Goal: Register for event/course

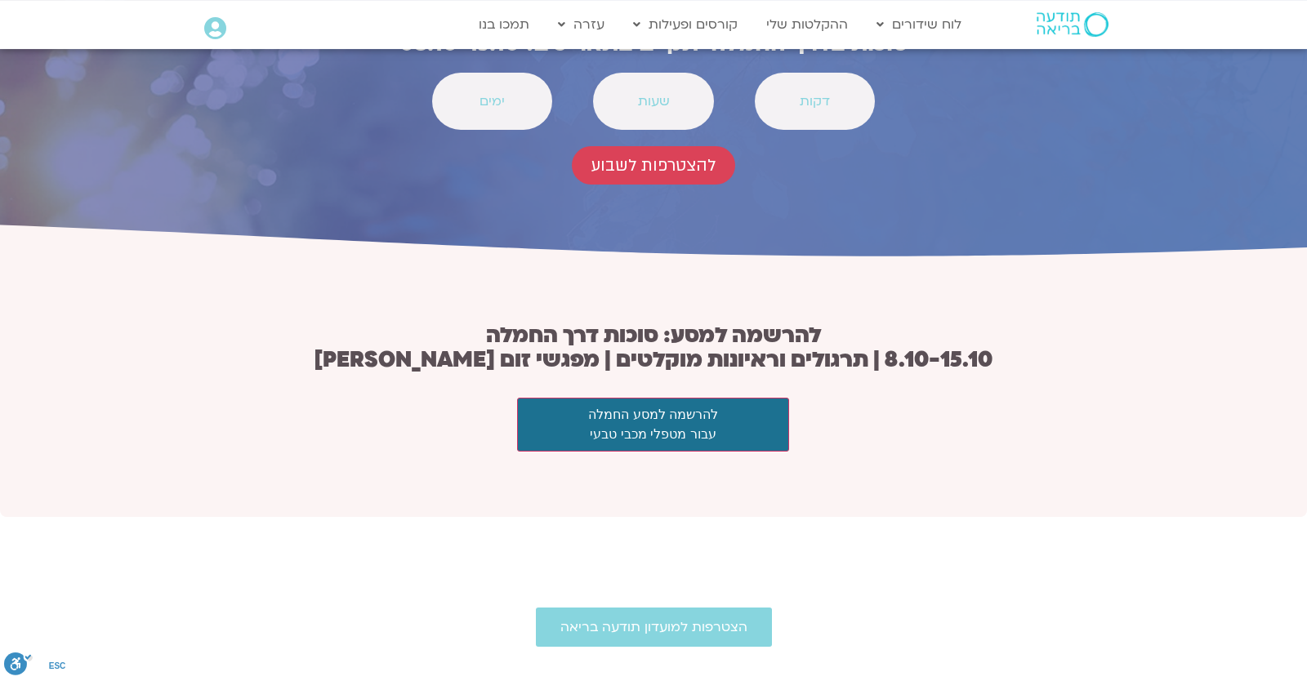
click at [410, 296] on div "להרשמה למסע: סוכות דרך החמלה 8.10-15.10 | תרגולים וראיונות מוקלטים | מפגשי זום …" at bounding box center [653, 387] width 1307 height 259
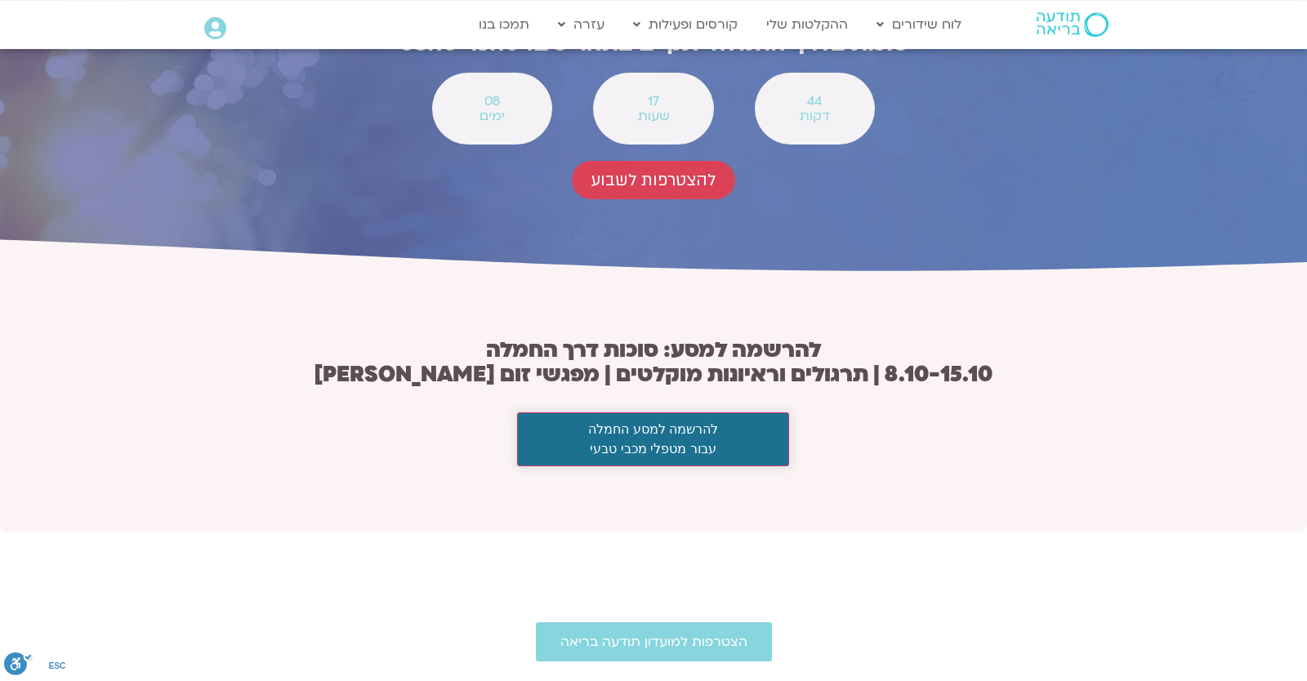
scroll to position [5975, 0]
click at [581, 413] on button "להרשמה למסע החמלה עבור מטפלי מכבי טבעי" at bounding box center [653, 440] width 272 height 54
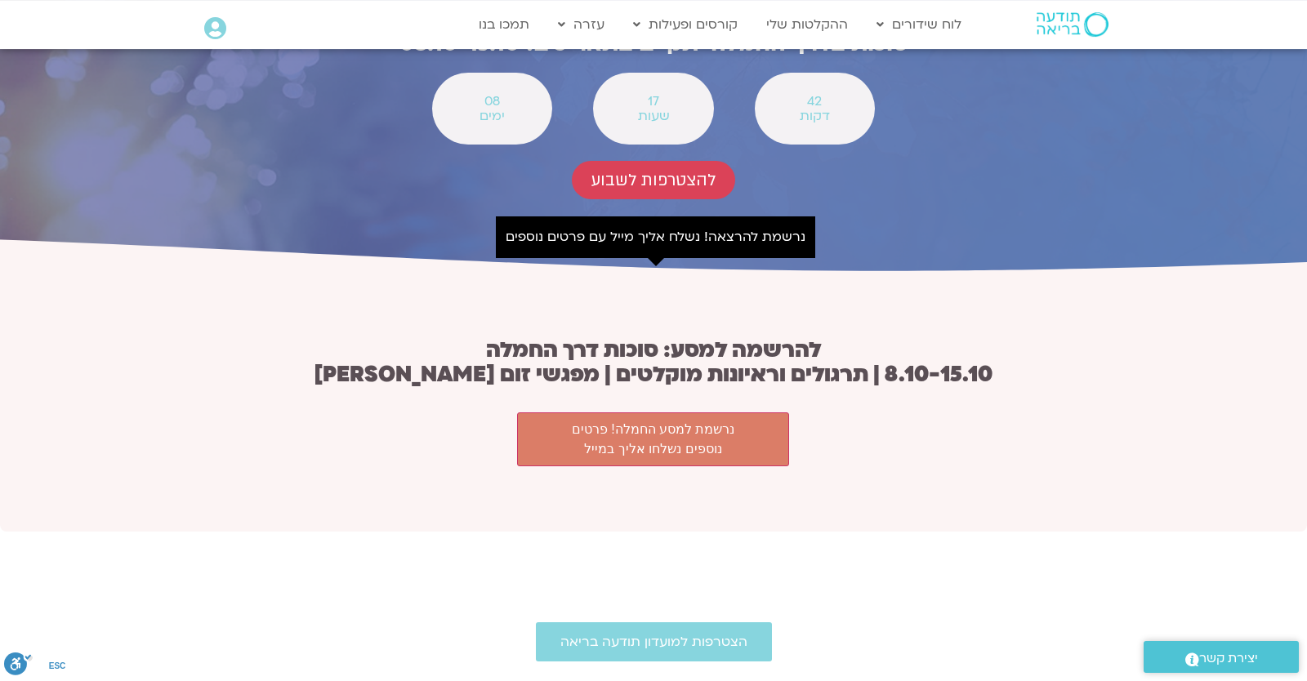
click at [220, 34] on icon at bounding box center [215, 28] width 22 height 23
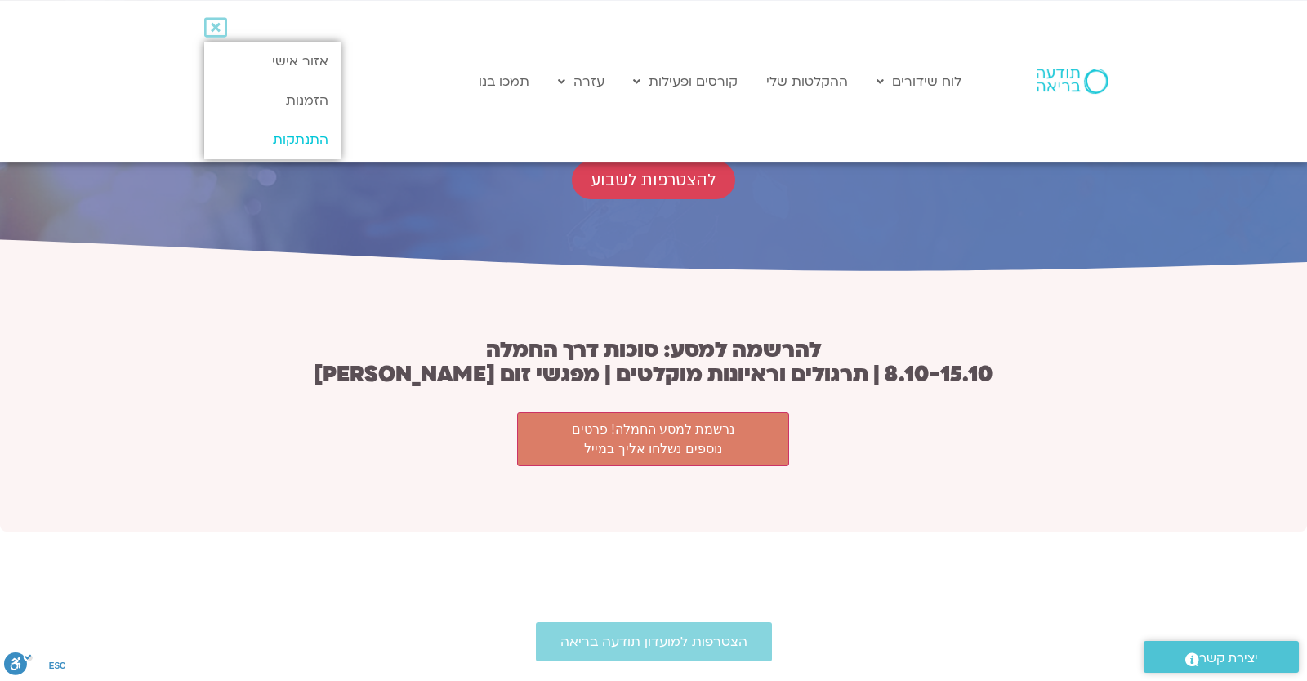
click at [256, 132] on link "התנתקות" at bounding box center [272, 139] width 136 height 39
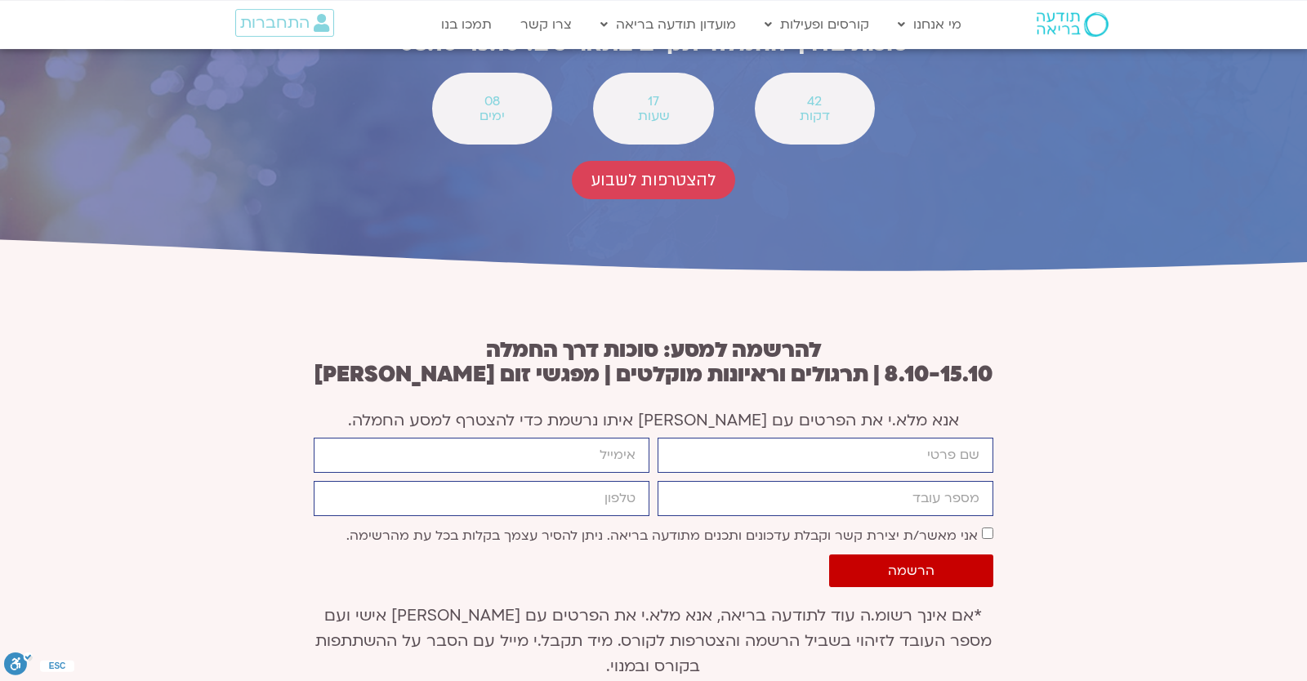
scroll to position [5975, 0]
click at [858, 438] on input "firstname" at bounding box center [826, 455] width 336 height 35
click at [855, 438] on input "firstname" at bounding box center [826, 455] width 336 height 35
type input "יונתן"
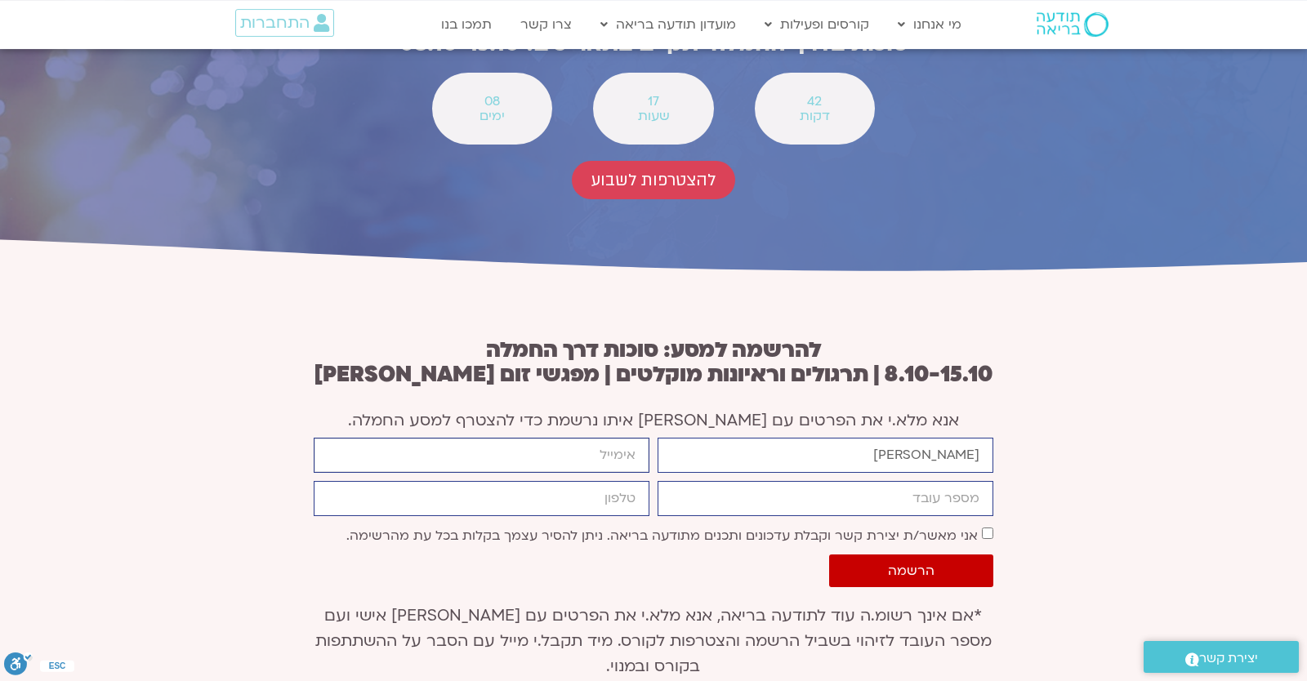
click at [565, 438] on input "email" at bounding box center [482, 455] width 336 height 35
type input "yonatanrf3@gmail.com"
click at [681, 481] on input "מספר עובד" at bounding box center [826, 498] width 336 height 35
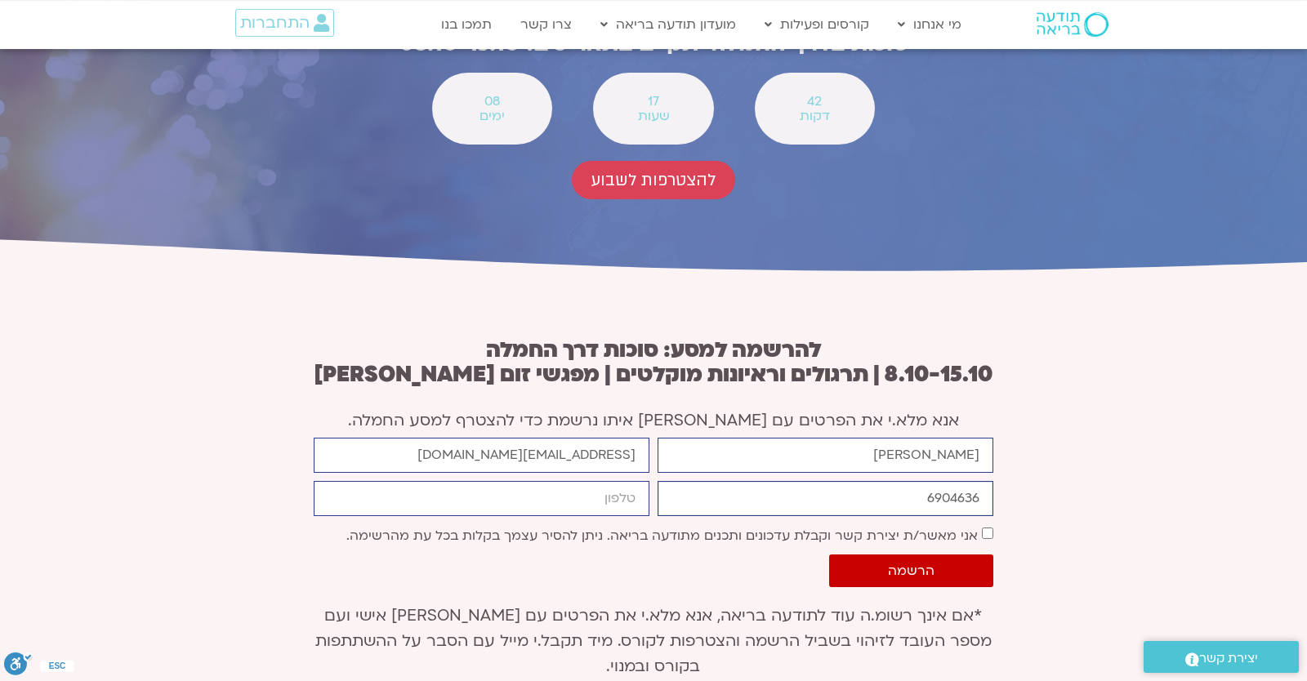
type input "6904636"
click at [561, 481] on input "cellphone" at bounding box center [482, 498] width 336 height 35
type input "0546099041"
click at [795, 527] on label "אני מאשר/ת יצירת קשר וקבלת עדכונים ותכנים מתודעה בריאה. ניתן להסיר עצמך בקלות ב…" at bounding box center [662, 536] width 632 height 18
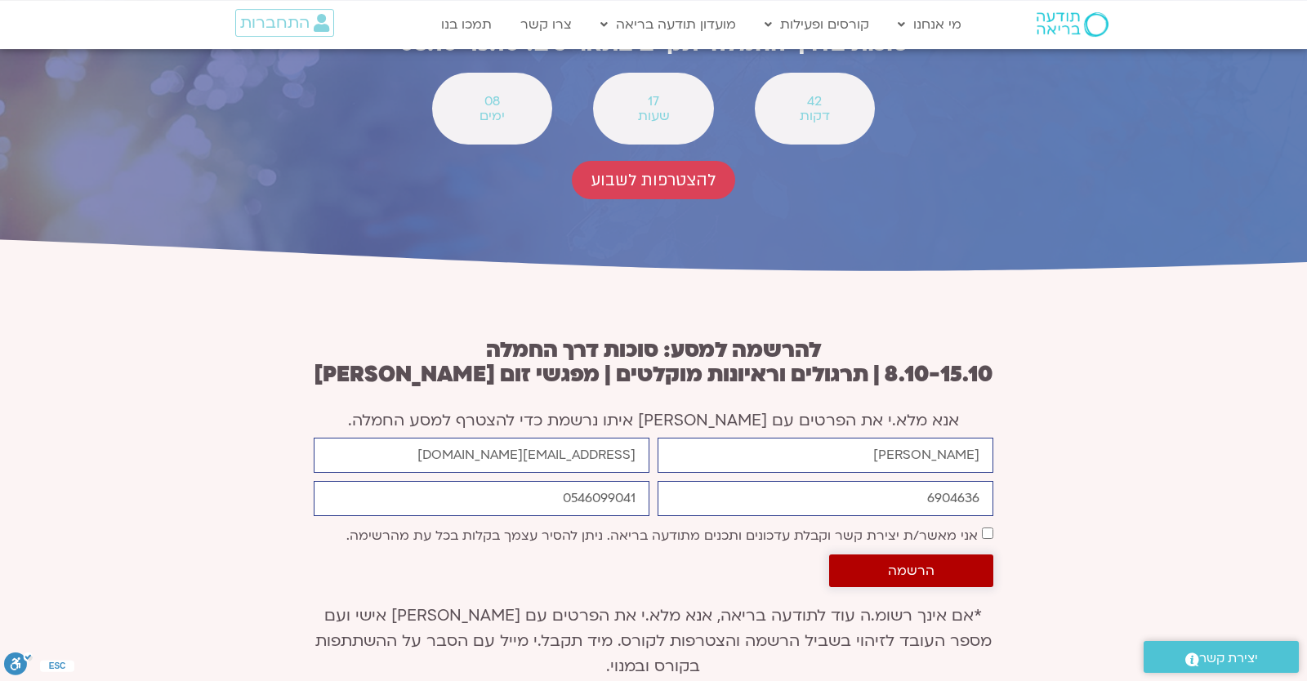
click at [909, 564] on span "הרשמה" at bounding box center [911, 571] width 47 height 15
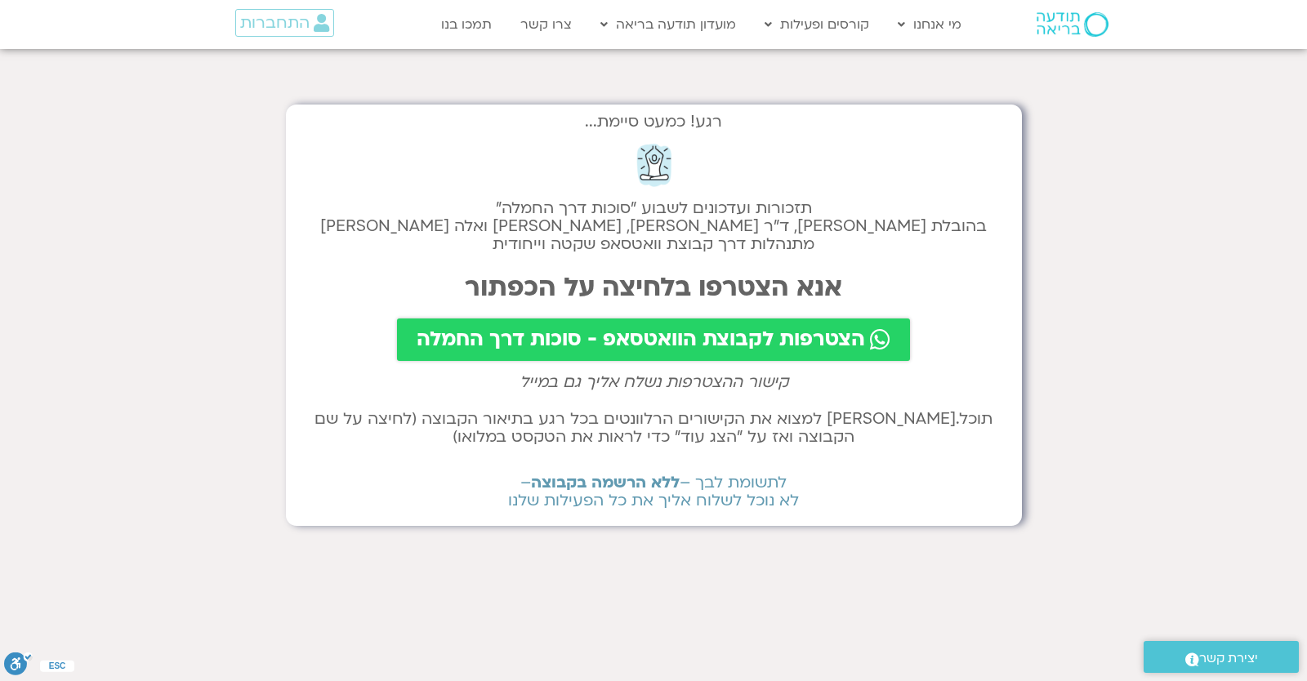
click at [1008, 439] on div "רגע! כמעט סיימת... תזכורות ועדכונים לשבוע "סוכות דרך החמלה" בהובלת [PERSON_NAME…" at bounding box center [654, 316] width 736 height 422
click at [603, 238] on h2 "תזכורות ועדכונים לשבוע "סוכות דרך החמלה" בהובלת טארה בראך, ד״ר סטי אלבר, סנדיה …" at bounding box center [653, 226] width 703 height 54
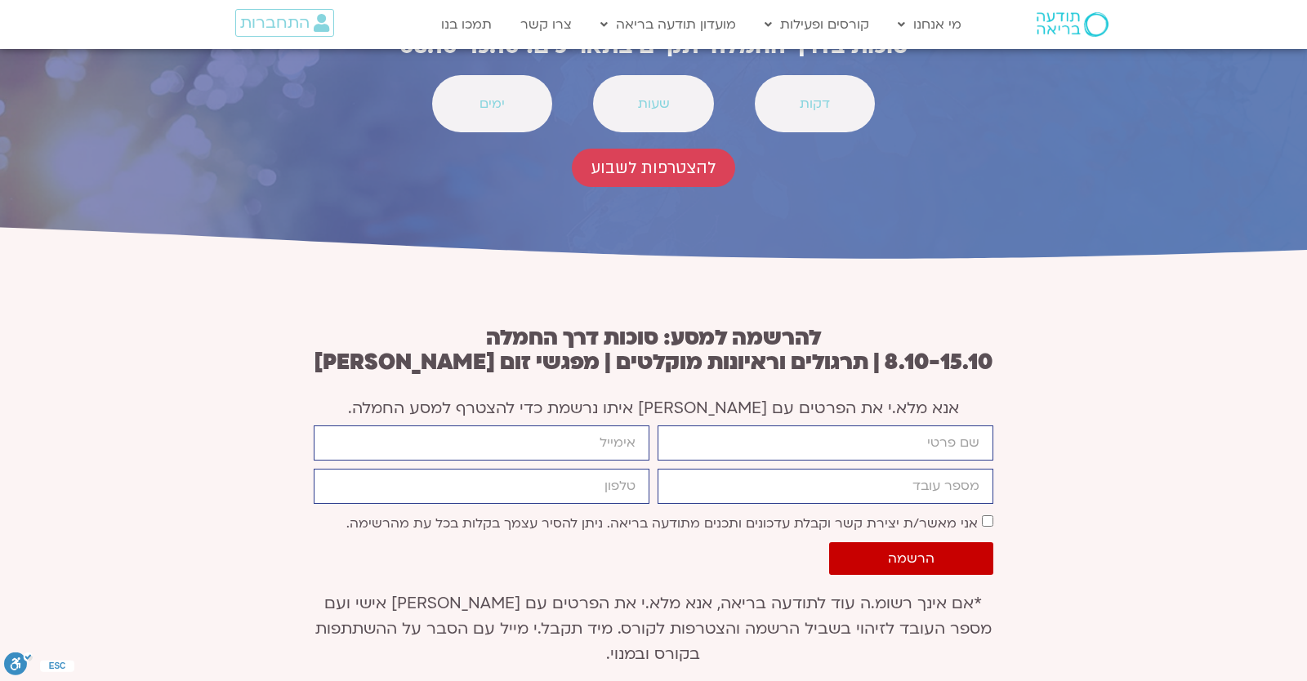
scroll to position [5973, 0]
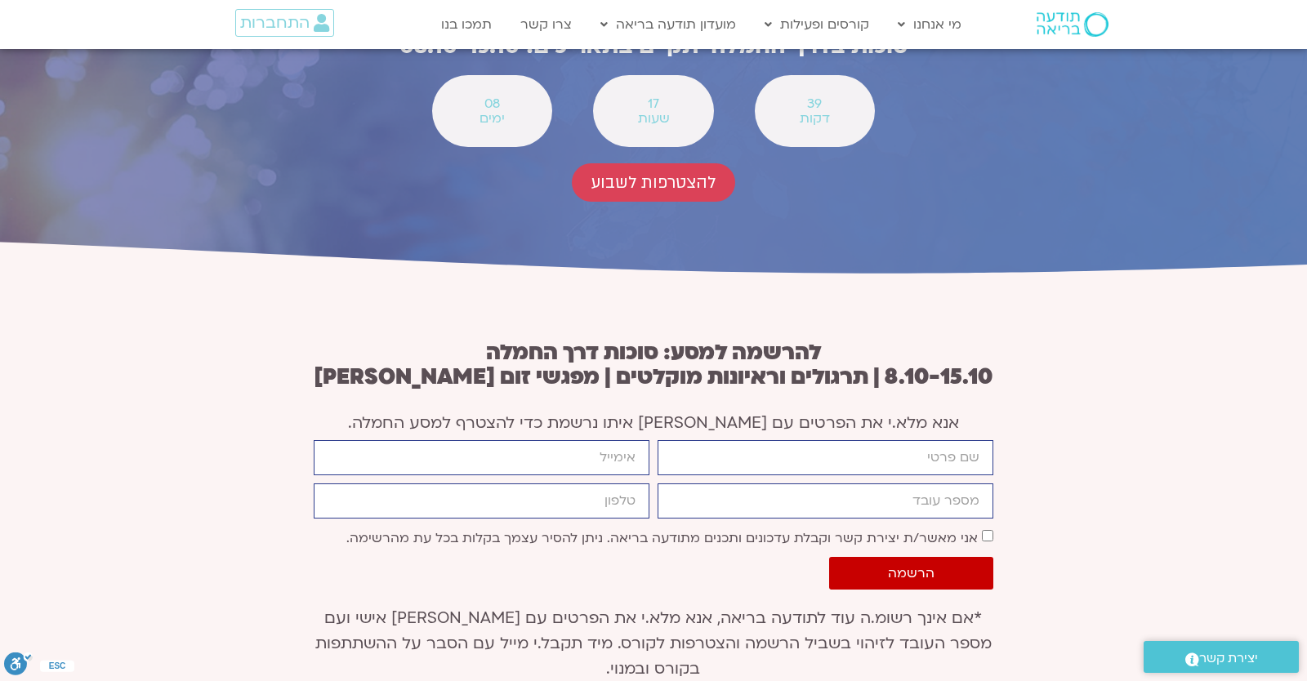
click at [913, 275] on div "להרשמה למסע: סוכות דרך החמלה 8.10-15.10 | תרגולים וראיונות מוקלטים | מפגשי זום …" at bounding box center [653, 537] width 1307 height 525
